Goal: Information Seeking & Learning: Learn about a topic

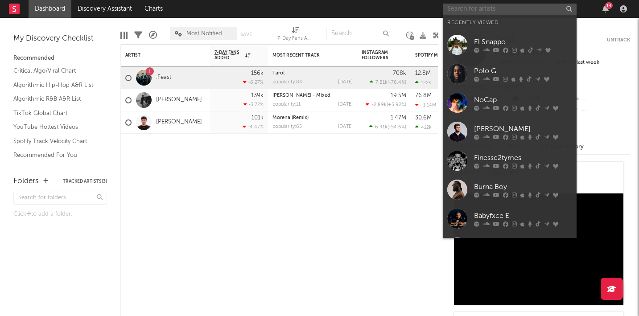
click at [489, 12] on input "text" at bounding box center [510, 9] width 134 height 11
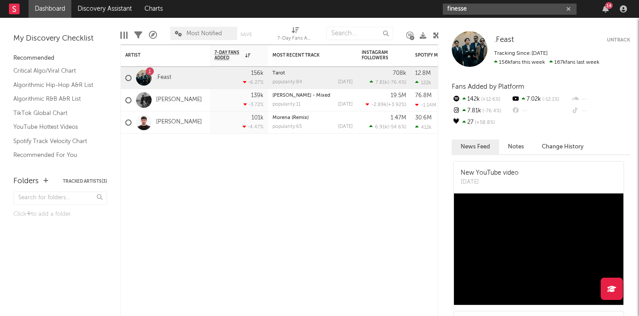
click at [506, 10] on input "finesse" at bounding box center [510, 9] width 134 height 11
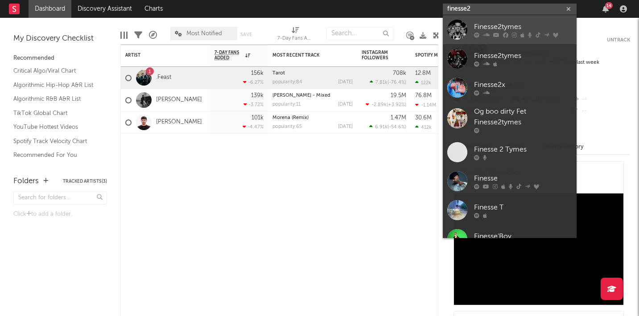
type input "finesse2"
click at [501, 24] on div "Finesse2tymes" at bounding box center [523, 26] width 98 height 11
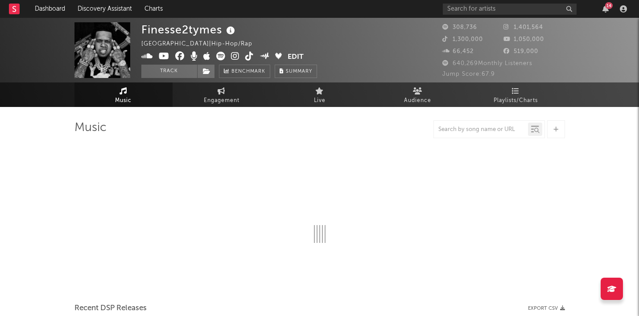
select select "6m"
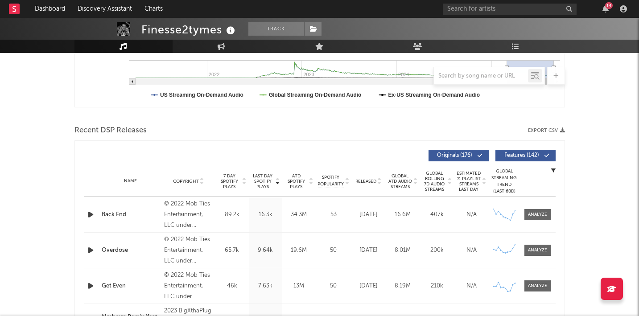
scroll to position [218, 0]
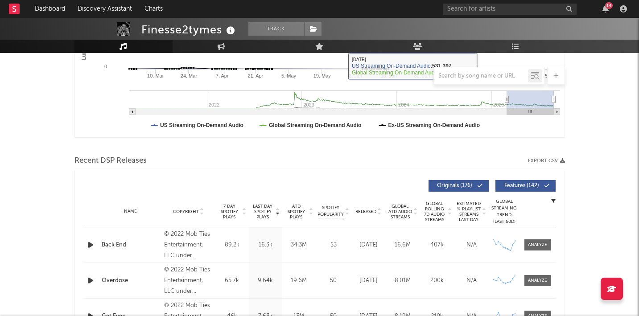
click at [482, 80] on div at bounding box center [481, 75] width 94 height 11
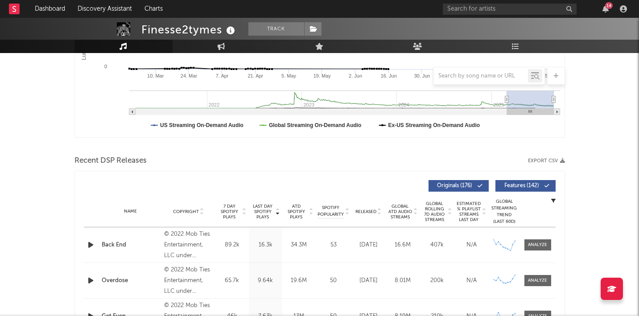
click at [482, 71] on div at bounding box center [481, 75] width 94 height 11
click at [482, 73] on input "text" at bounding box center [481, 76] width 94 height 7
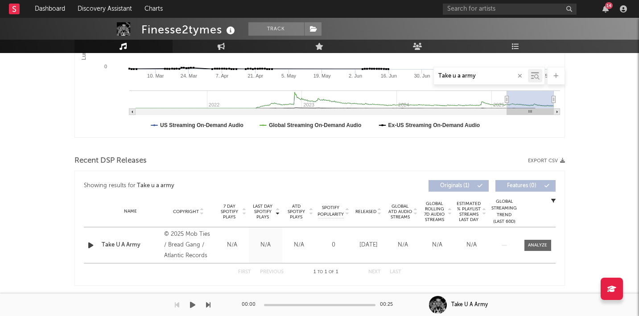
type input "Take u a army"
click at [229, 299] on div "00:00 00:25 Take U A Army" at bounding box center [319, 305] width 639 height 22
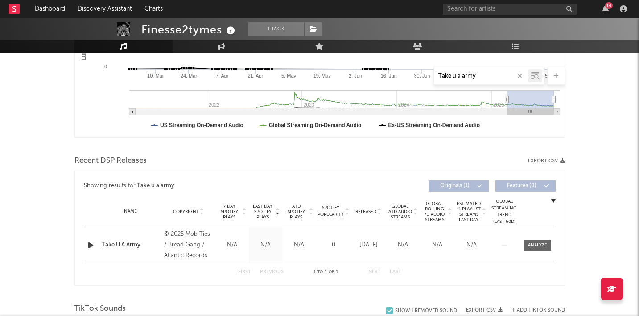
click at [226, 286] on div "Music Take u a army Total Artist Consumption Luminate - Daily Luminate - Weekly…" at bounding box center [319, 298] width 490 height 793
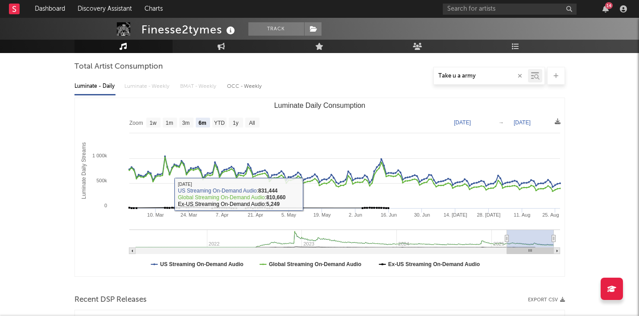
scroll to position [0, 0]
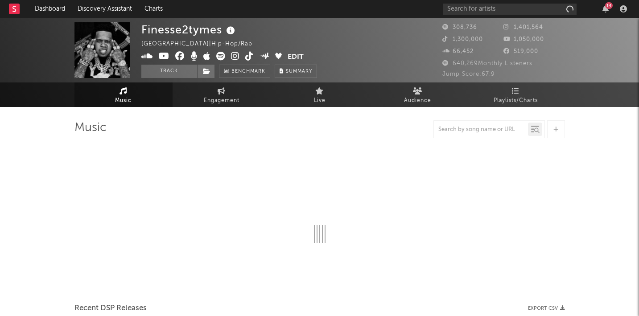
select select "6m"
